Goal: Find specific page/section: Find specific page/section

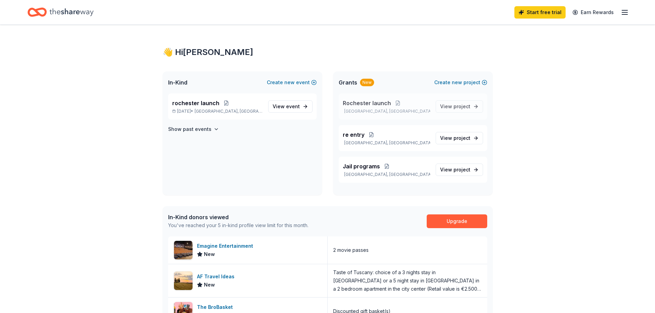
click at [365, 104] on span "Rochester launch" at bounding box center [367, 103] width 48 height 8
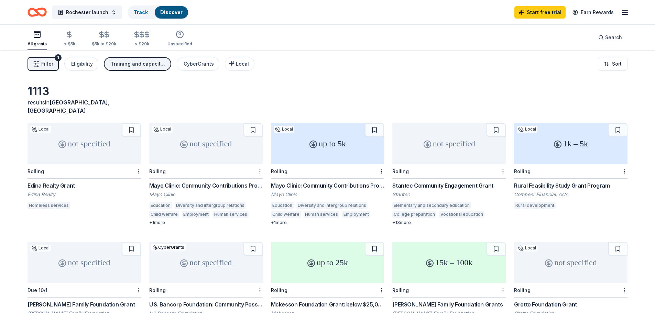
click at [35, 34] on icon "button" at bounding box center [37, 34] width 6 height 1
